Goal: Information Seeking & Learning: Learn about a topic

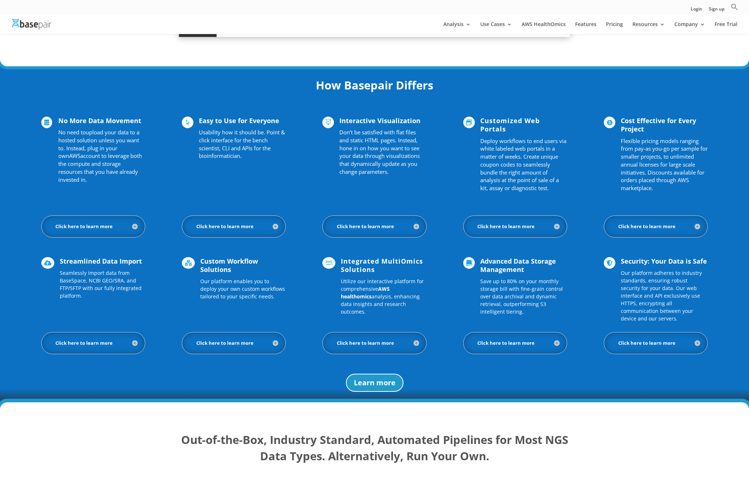
scroll to position [432, 0]
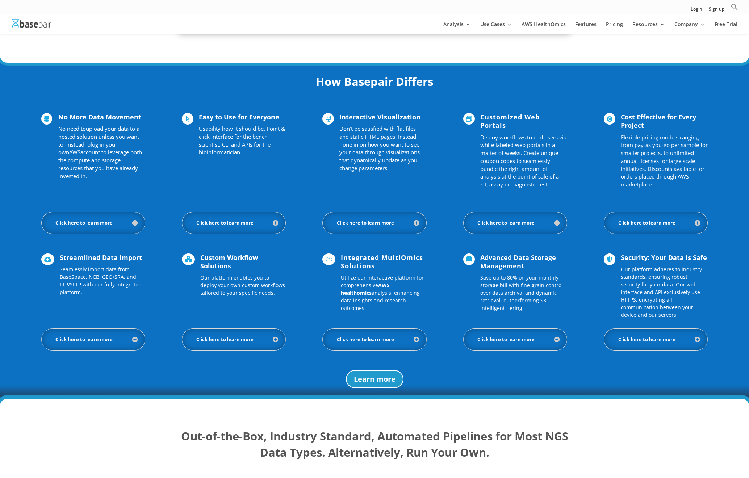
click at [97, 224] on h5 "Click here to learn more" at bounding box center [93, 223] width 89 height 7
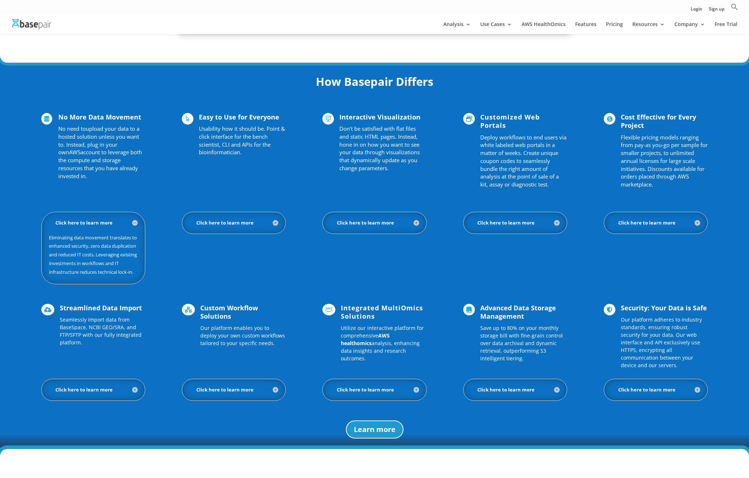
click at [85, 223] on h5 "Click here to learn more" at bounding box center [93, 223] width 89 height 7
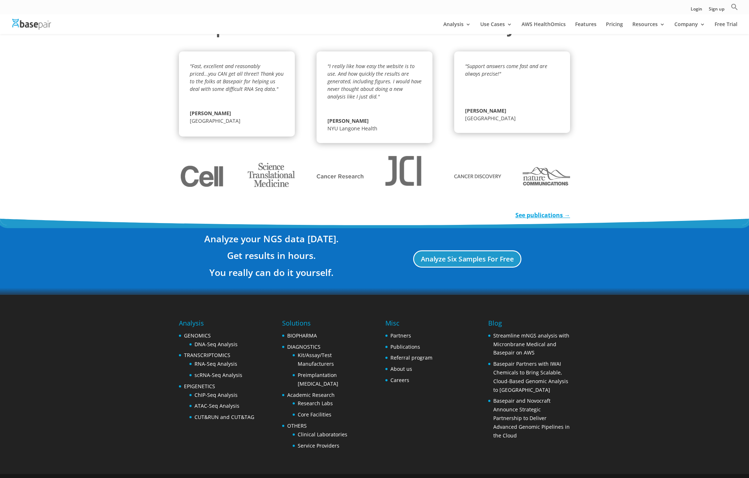
scroll to position [1125, 0]
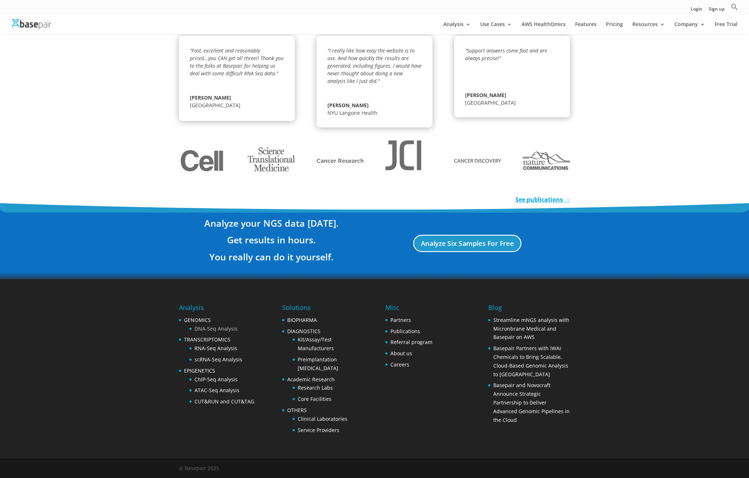
click at [206, 331] on link "DNA-Seq Analysis" at bounding box center [216, 328] width 43 height 7
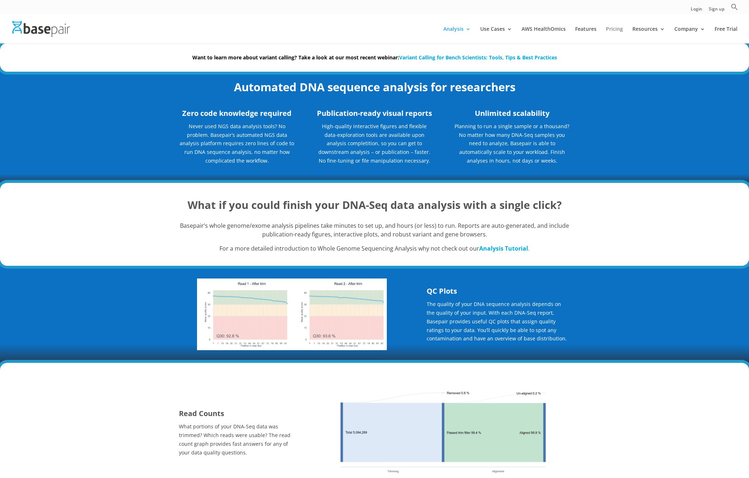
click at [616, 33] on link "Pricing" at bounding box center [614, 34] width 17 height 17
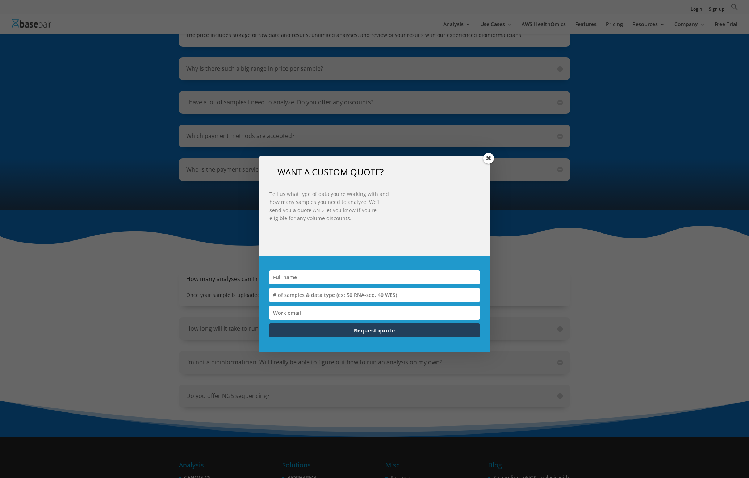
scroll to position [603, 0]
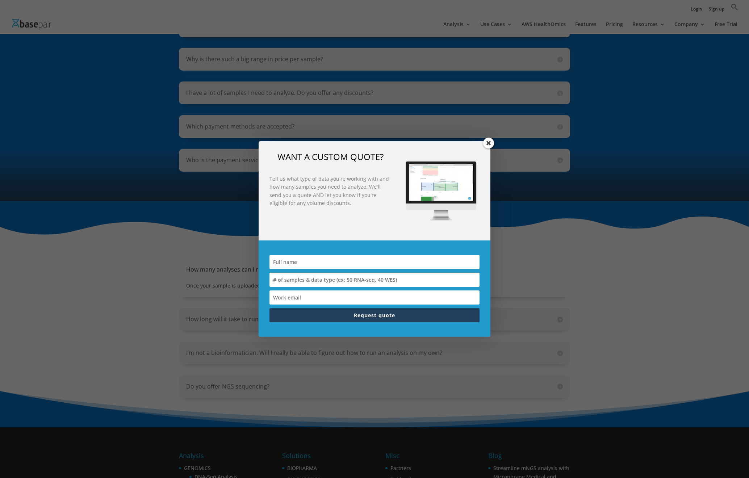
click at [489, 142] on span at bounding box center [488, 143] width 11 height 11
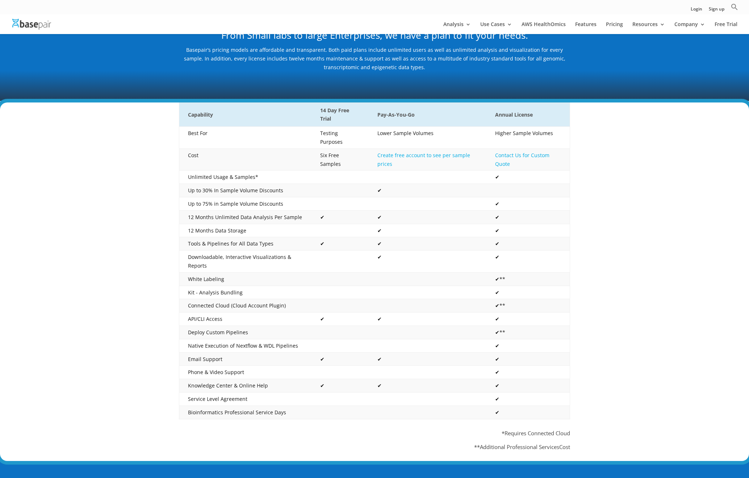
scroll to position [84, 0]
